Goal: Information Seeking & Learning: Learn about a topic

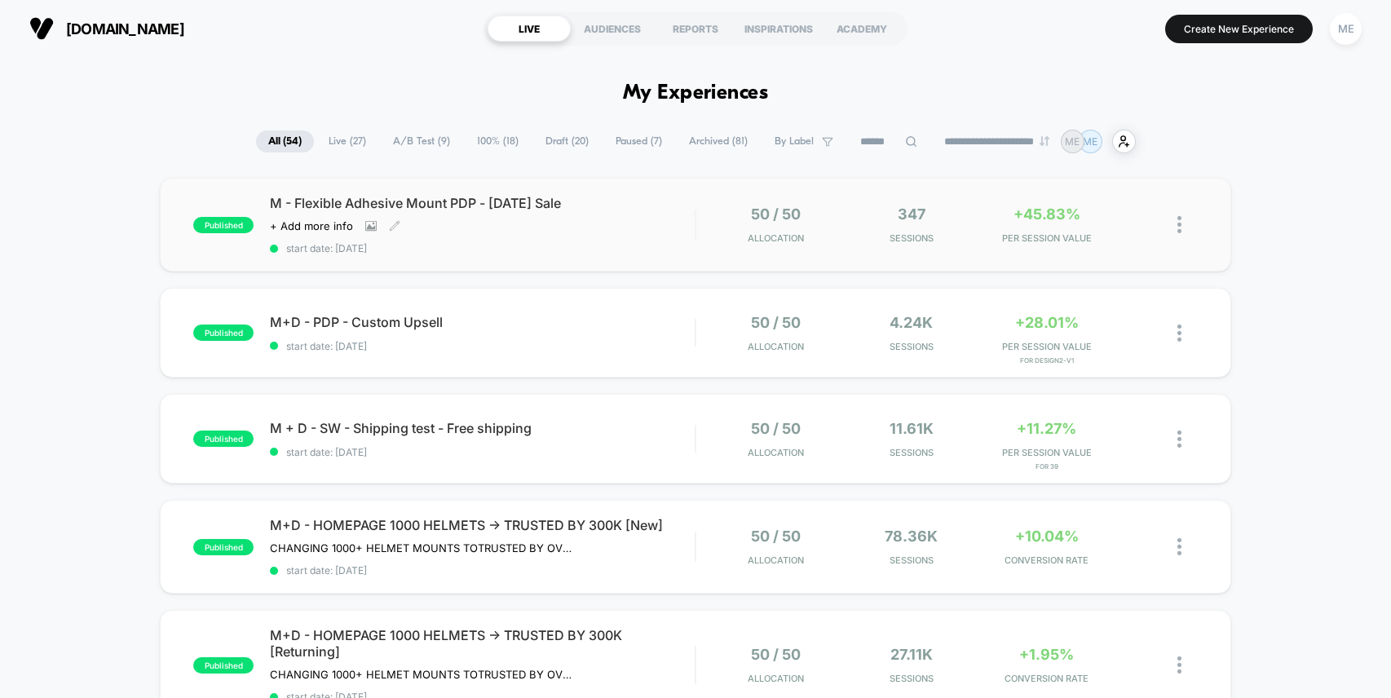
click at [662, 223] on div "M - Flexible Adhesive Mount PDP - [DATE] Sale Click to view images Click to edi…" at bounding box center [482, 225] width 425 height 60
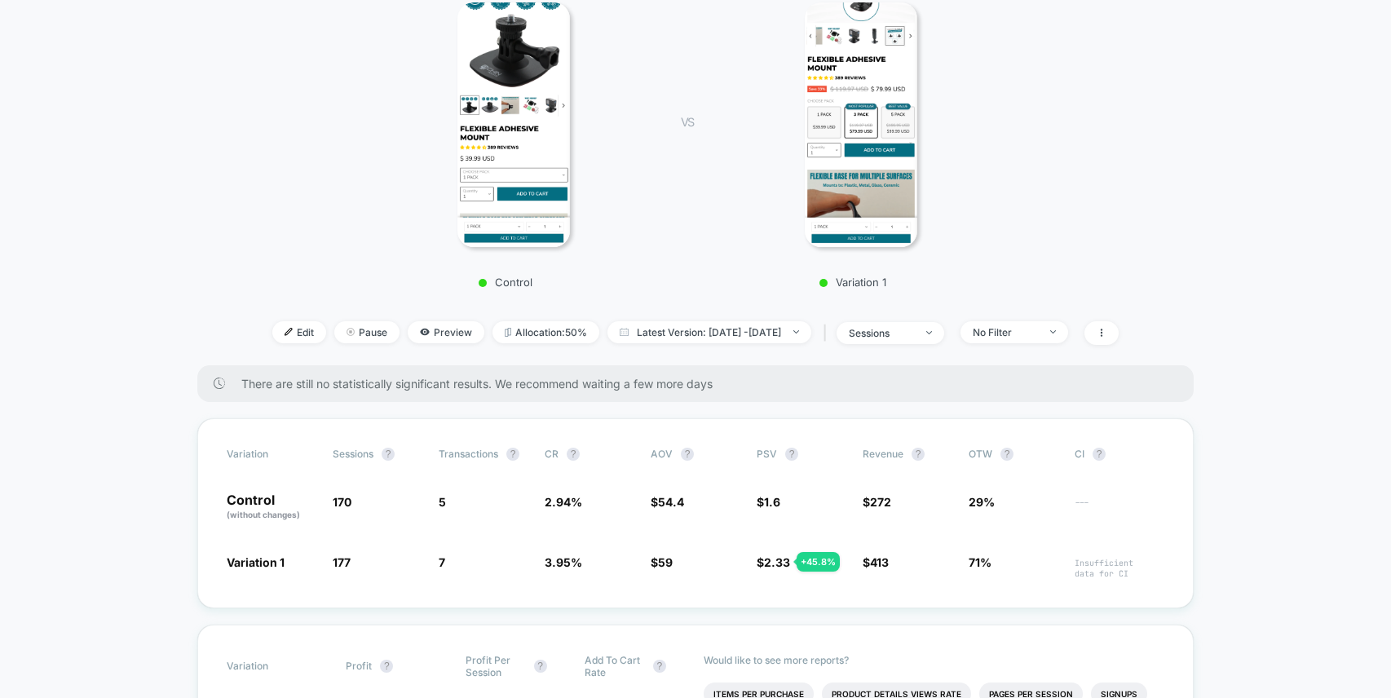
scroll to position [271, 0]
